Goal: Information Seeking & Learning: Learn about a topic

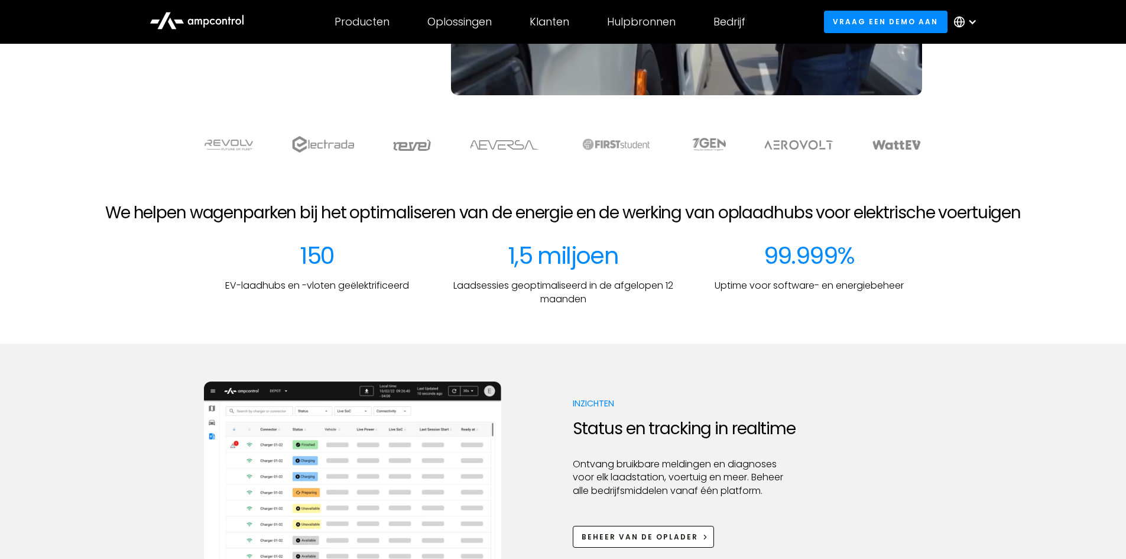
scroll to position [296, 0]
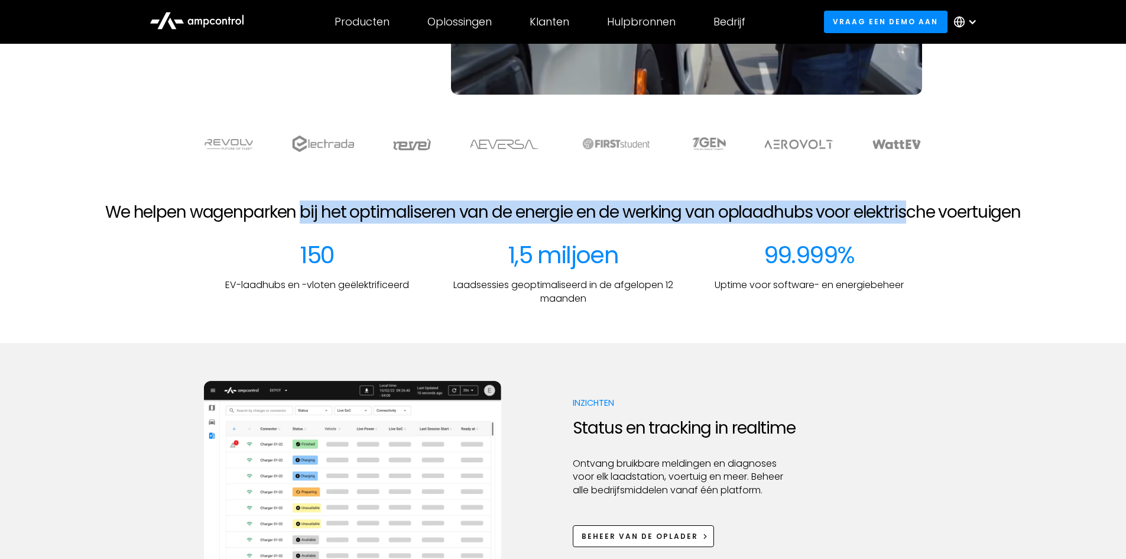
drag, startPoint x: 300, startPoint y: 206, endPoint x: 909, endPoint y: 218, distance: 609.1
click at [909, 218] on h2 "We helpen wagenparken bij het optimaliseren van de energie en de werking van op…" at bounding box center [563, 212] width 916 height 20
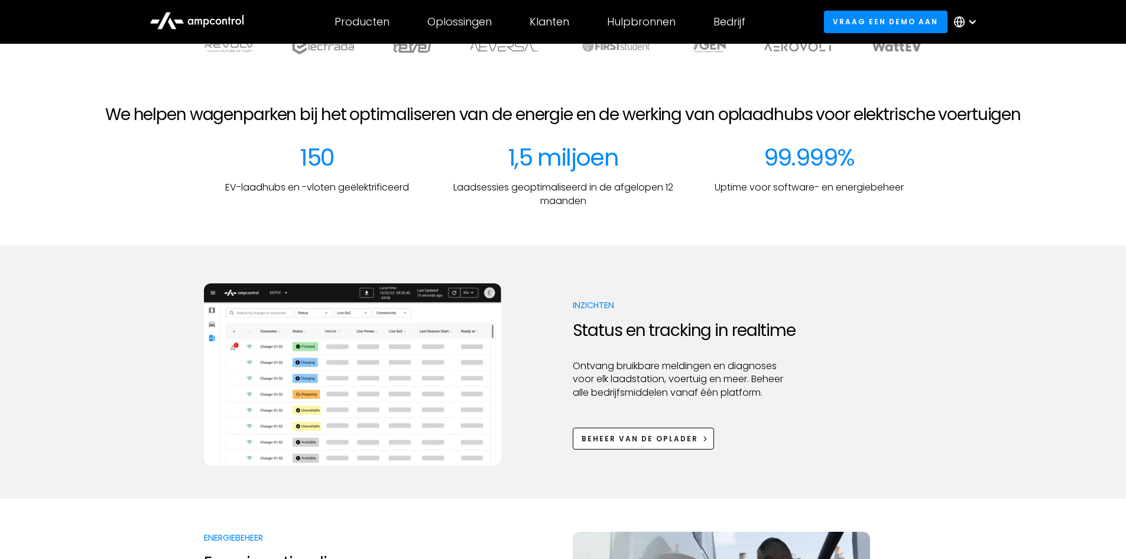
scroll to position [414, 0]
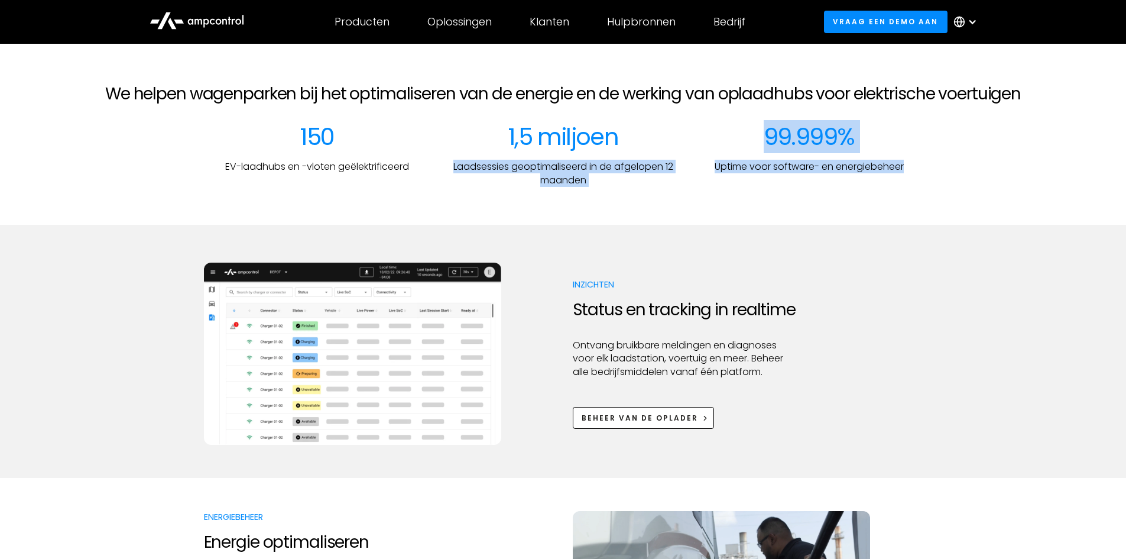
drag, startPoint x: 453, startPoint y: 164, endPoint x: 662, endPoint y: 187, distance: 210.0
click at [662, 187] on section "We helpen wagenparken bij het optimaliseren van de energie en de werking van op…" at bounding box center [563, 135] width 1126 height 179
click at [662, 187] on div at bounding box center [563, 206] width 1126 height 38
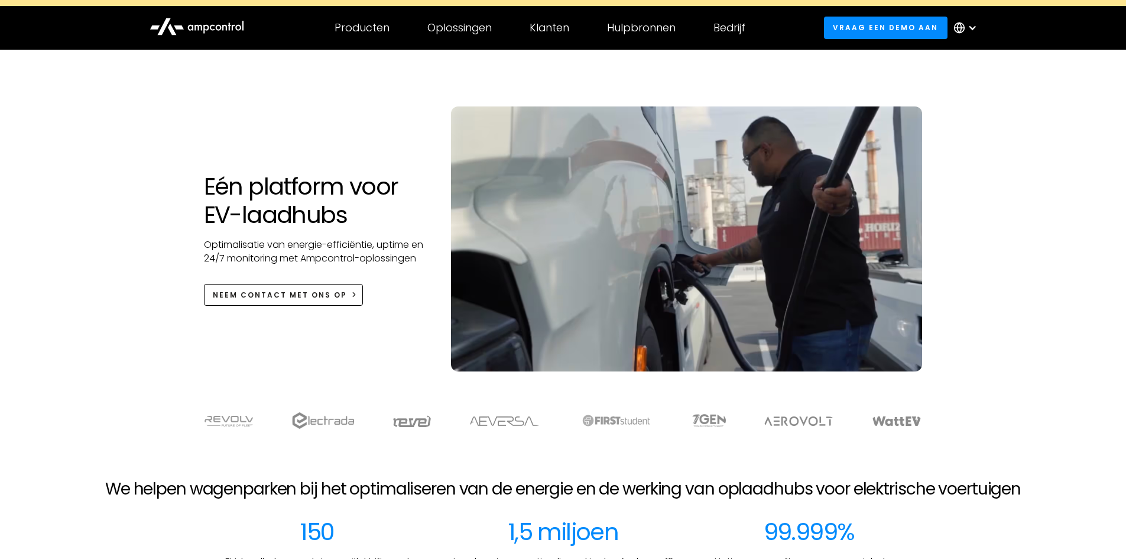
scroll to position [0, 0]
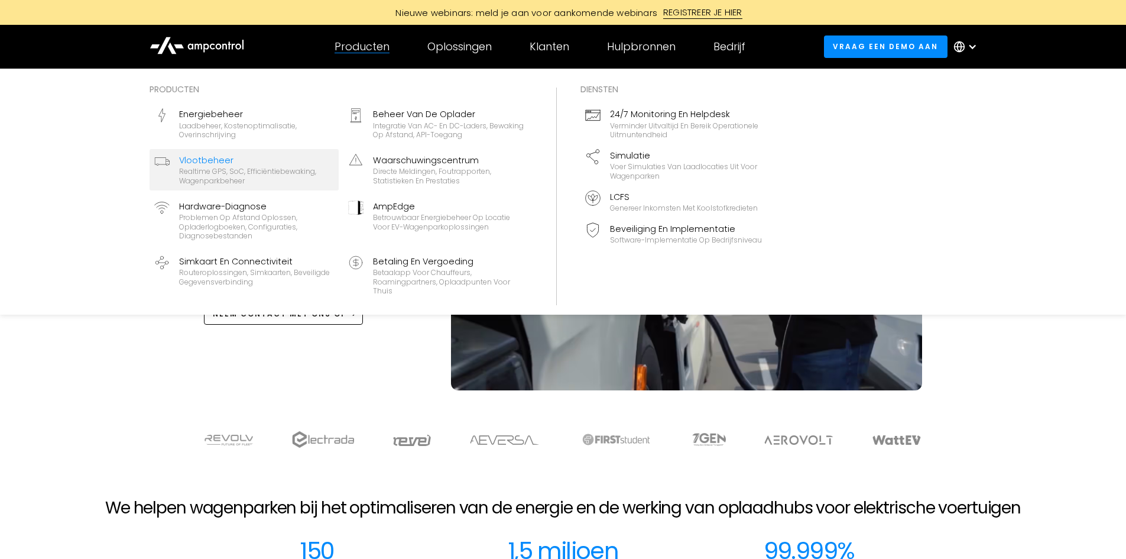
click at [273, 169] on div "Realtime GPS, SoC, efficiëntiebewaking, wagenparkbeheer" at bounding box center [256, 176] width 155 height 18
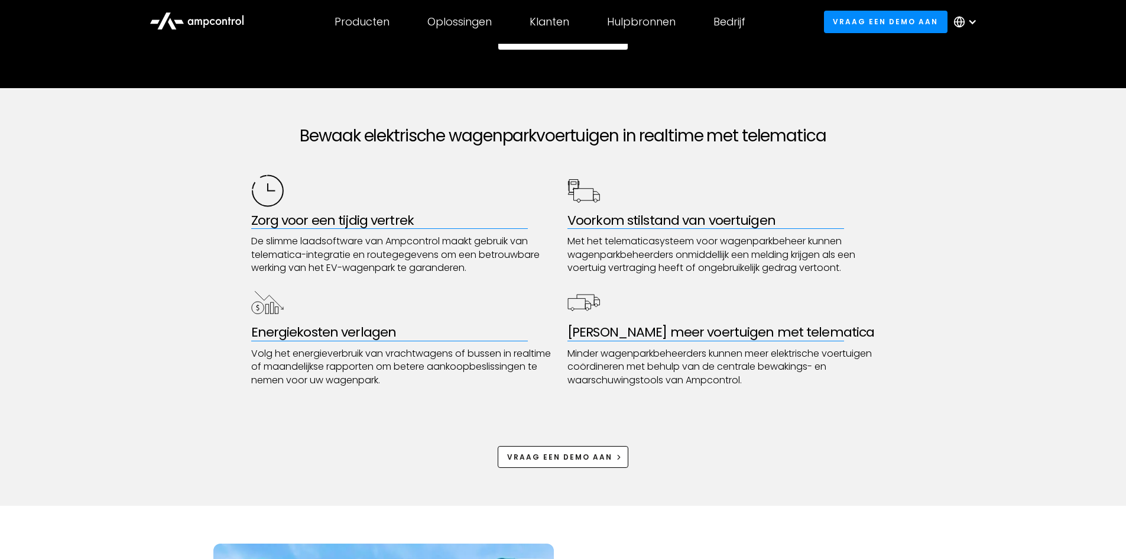
scroll to position [591, 0]
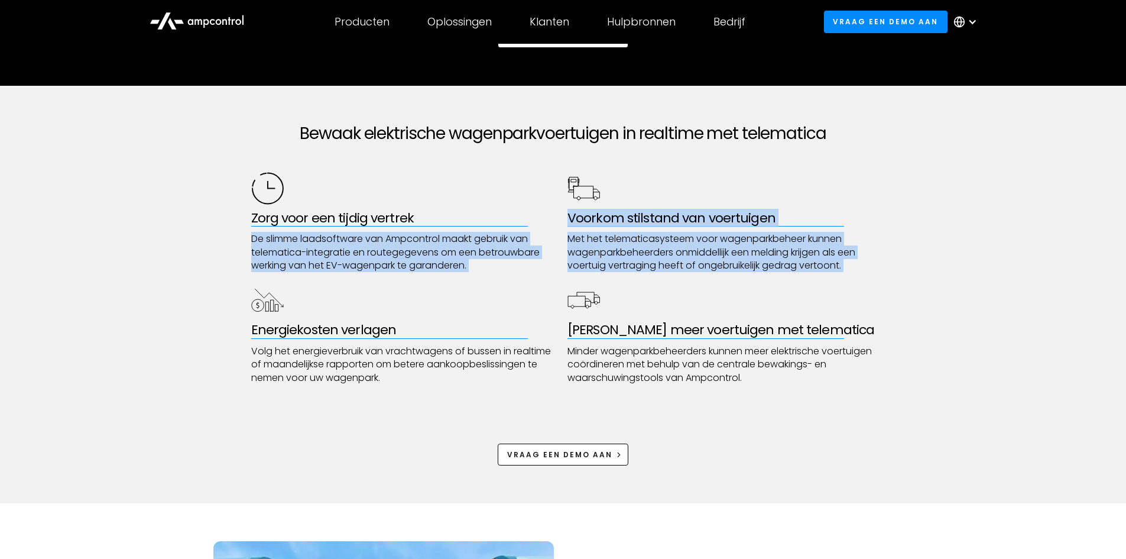
drag, startPoint x: 244, startPoint y: 244, endPoint x: 517, endPoint y: 279, distance: 275.4
click at [517, 279] on div "Bewaak elektrische wagenparkvoertuigen in realtime met telematica Zorg voor een…" at bounding box center [563, 294] width 1126 height 417
click at [492, 279] on div "Zorg voor een tijdig vertrek De slimme laadsoftware van Ampcontrol maakt gebrui…" at bounding box center [563, 278] width 624 height 212
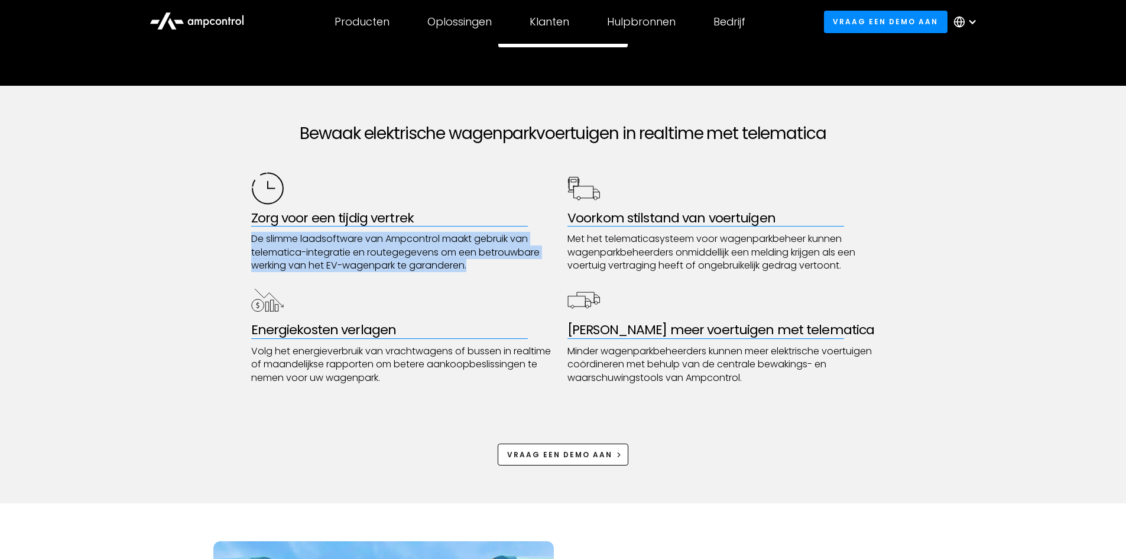
drag, startPoint x: 460, startPoint y: 260, endPoint x: 238, endPoint y: 234, distance: 223.8
click at [238, 234] on div "Bewaak elektrische wagenparkvoertuigen in realtime met telematica Zorg voor een…" at bounding box center [563, 294] width 1126 height 417
drag, startPoint x: 251, startPoint y: 231, endPoint x: 524, endPoint y: 268, distance: 275.7
click at [524, 268] on div "Zorg voor een tijdig vertrek De slimme laadsoftware van Ampcontrol maakt gebrui…" at bounding box center [405, 222] width 308 height 101
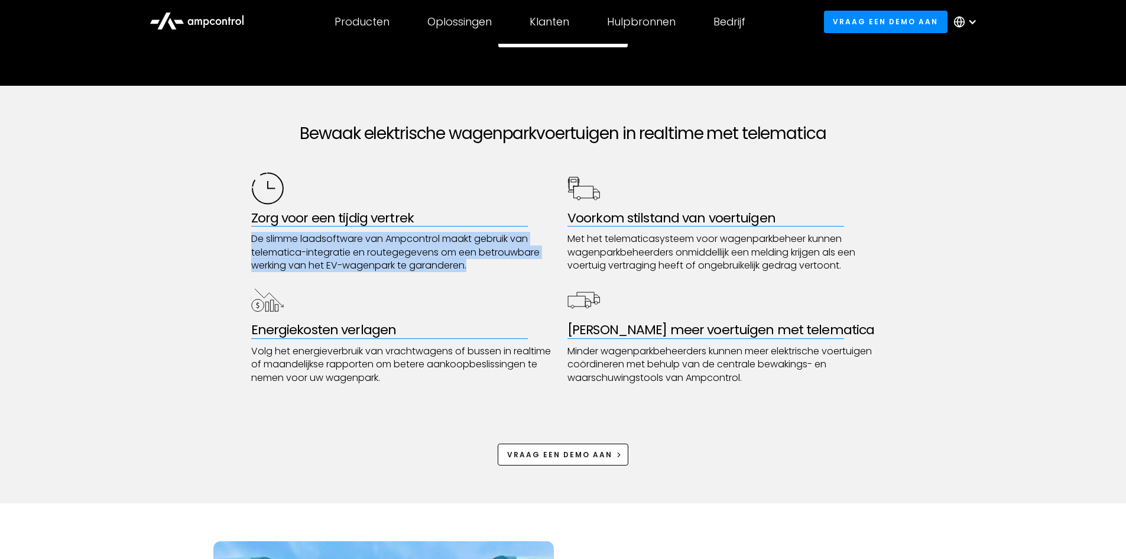
click at [519, 268] on p "De slimme laadsoftware van Ampcontrol maakt gebruik van telematica-integratie e…" at bounding box center [405, 252] width 308 height 40
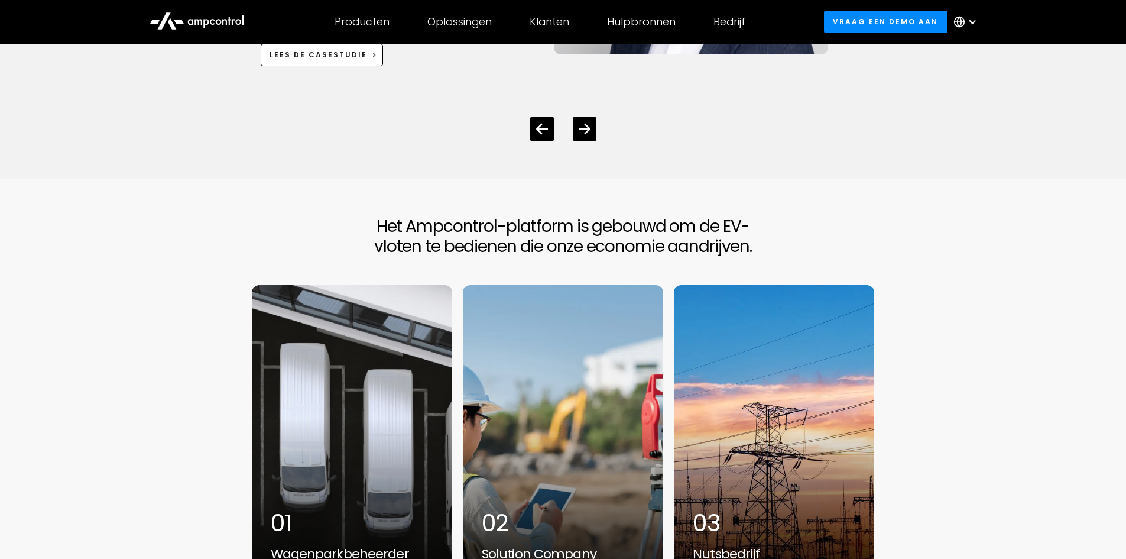
scroll to position [3547, 0]
